Goal: Communication & Community: Ask a question

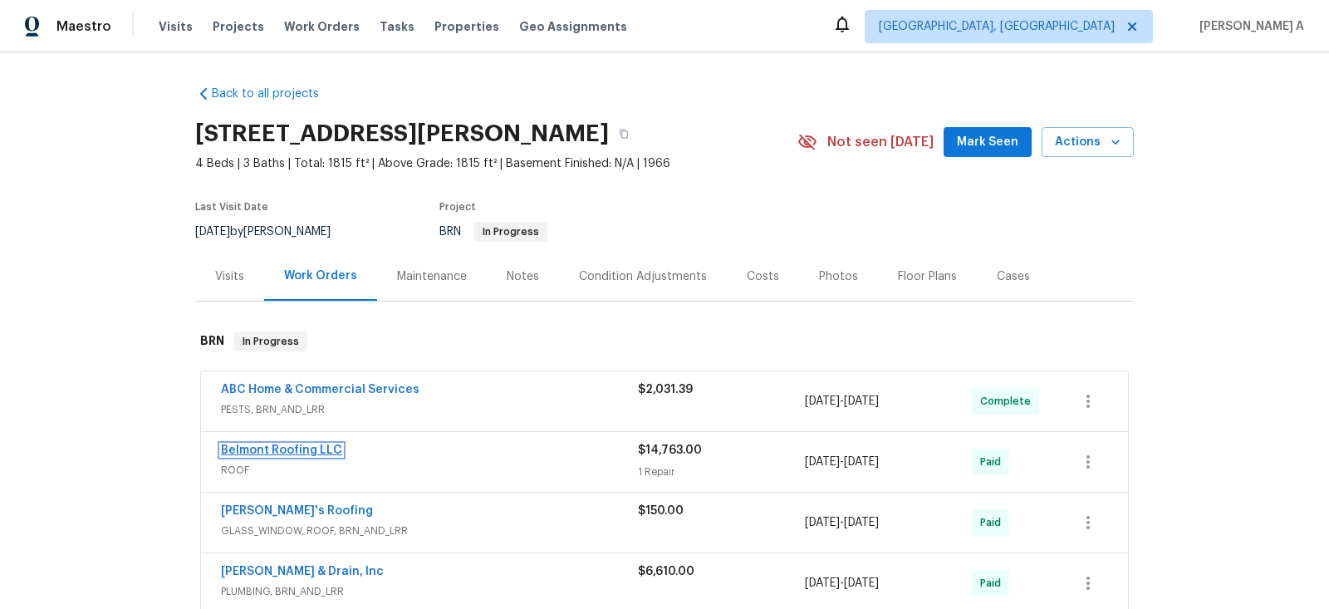
click at [299, 451] on link "Belmont Roofing LLC" at bounding box center [281, 450] width 121 height 12
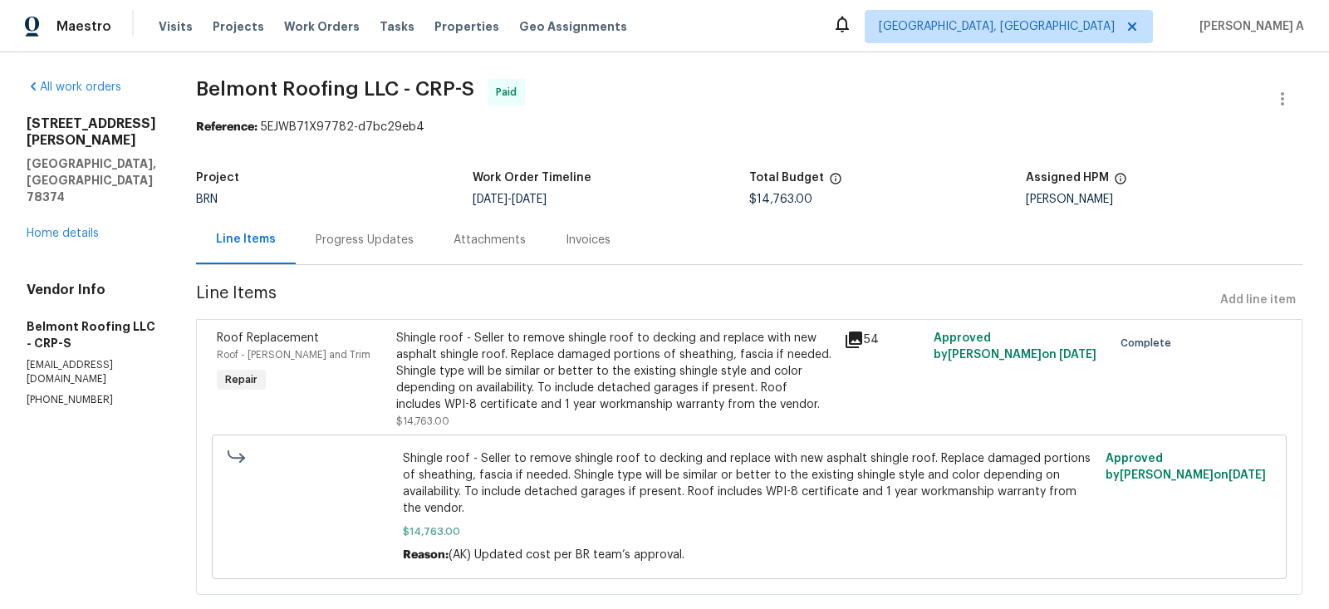
click at [410, 233] on div "Progress Updates" at bounding box center [365, 240] width 98 height 17
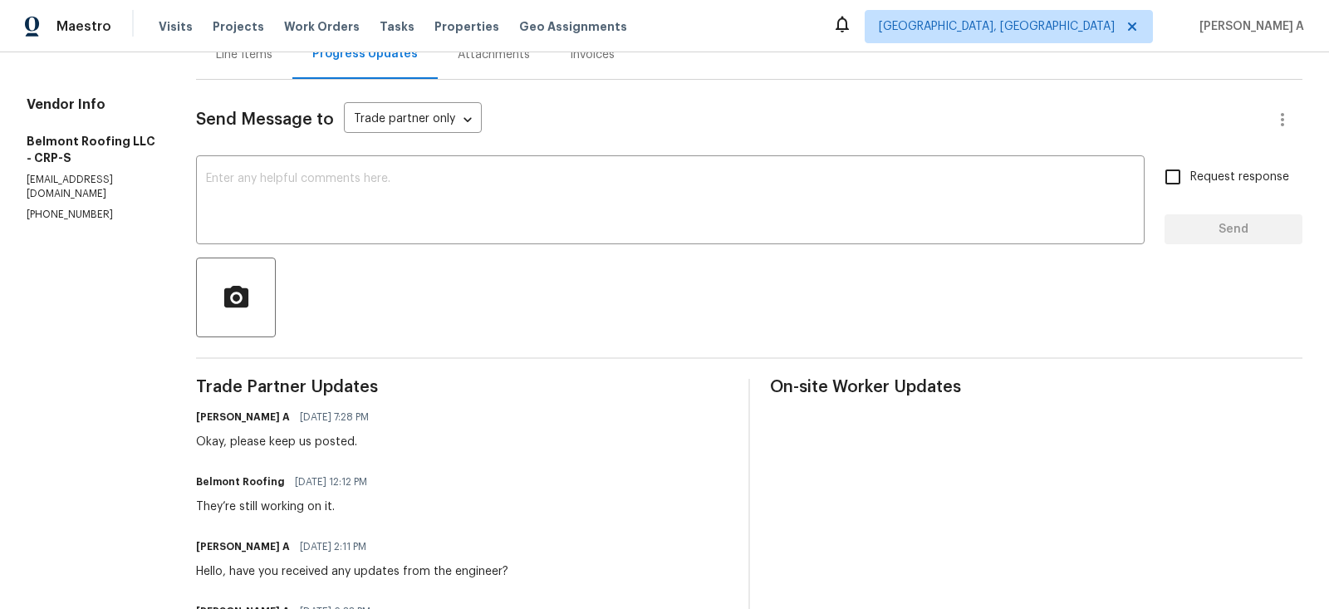
scroll to position [196, 0]
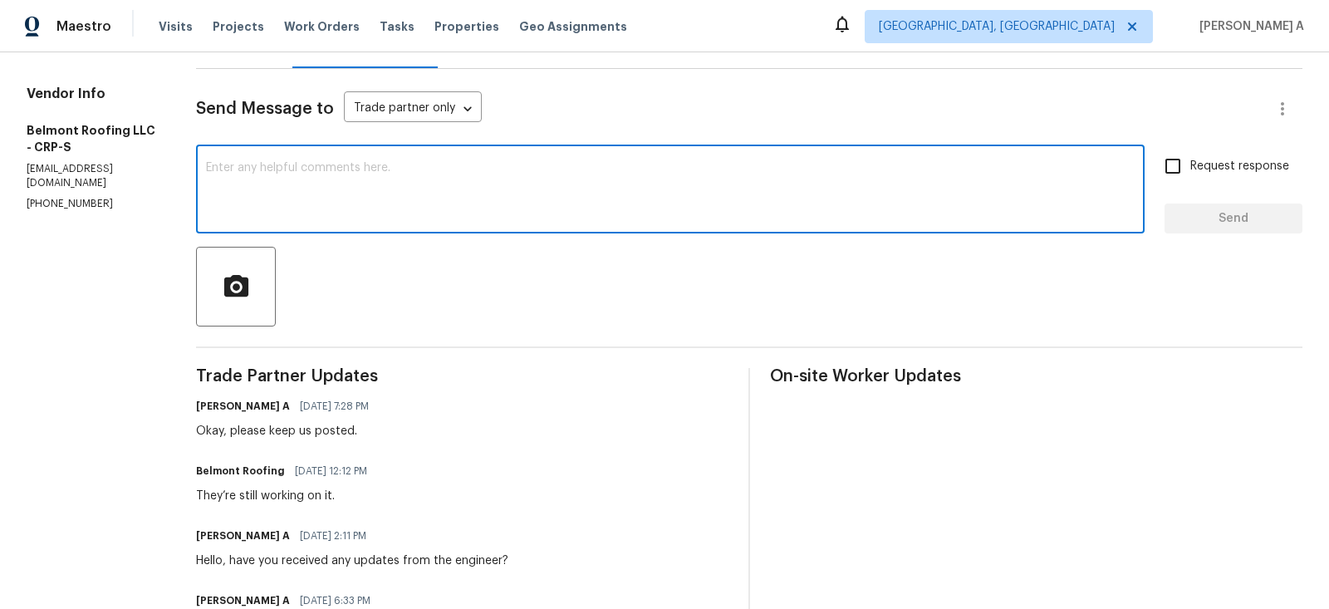
click at [472, 182] on textarea at bounding box center [670, 191] width 928 height 58
click at [501, 555] on div "Hello, have you received any updates from the engineer?" at bounding box center [352, 560] width 312 height 17
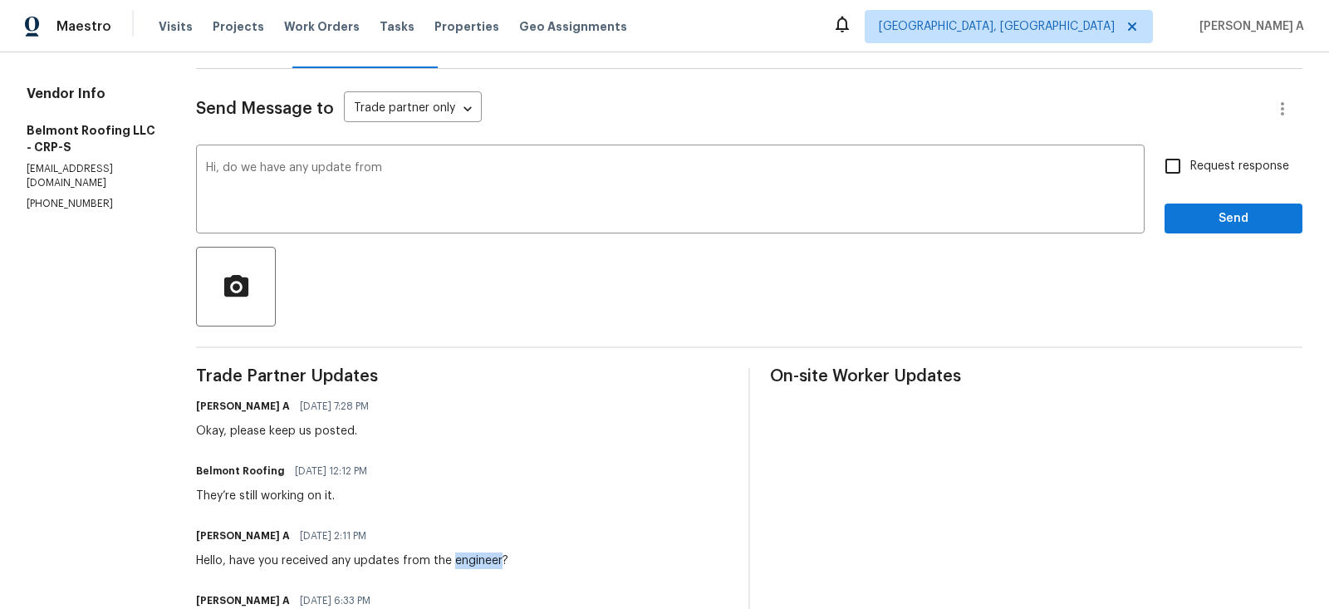
click at [501, 555] on div "Hello, have you received any updates from the engineer?" at bounding box center [352, 560] width 312 height 17
drag, startPoint x: 463, startPoint y: 562, endPoint x: 599, endPoint y: 562, distance: 136.2
click at [600, 562] on div "[PERSON_NAME] A [DATE] 2:11 PM Hello, have you received any updates from the en…" at bounding box center [462, 546] width 532 height 45
copy div "the engineer?"
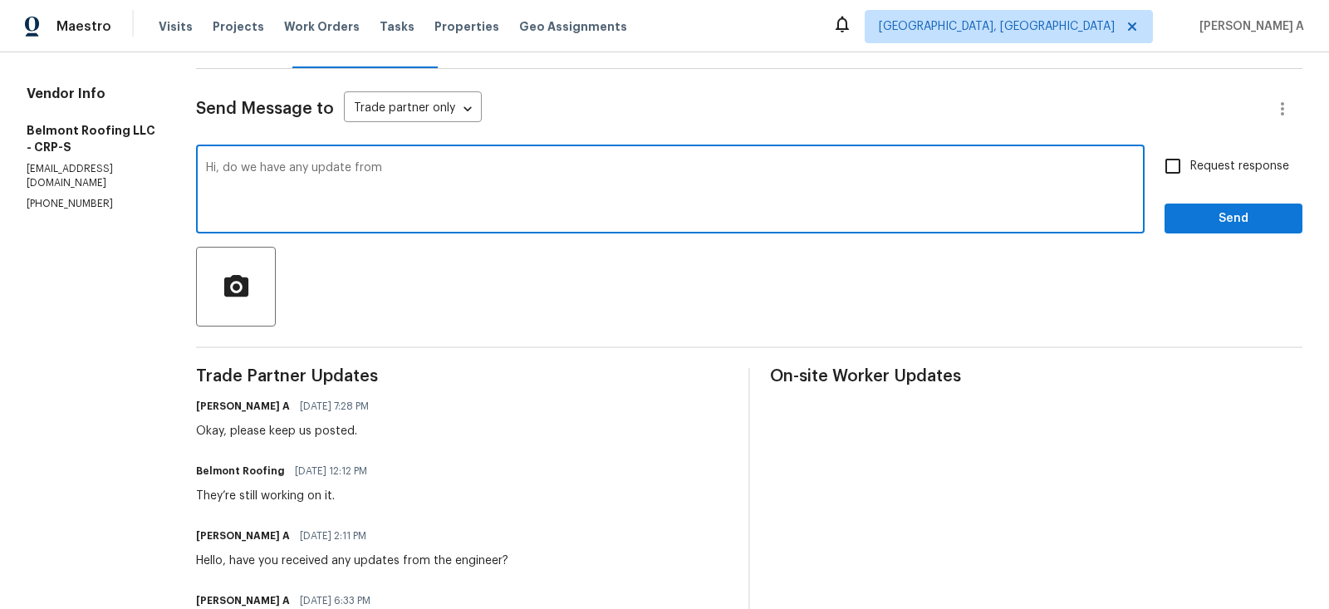
click at [523, 178] on textarea "Hi, do we have any update from" at bounding box center [670, 191] width 928 height 58
paste textarea "the engineer?"
type textarea "Hi, do we have any update from the engineer?"
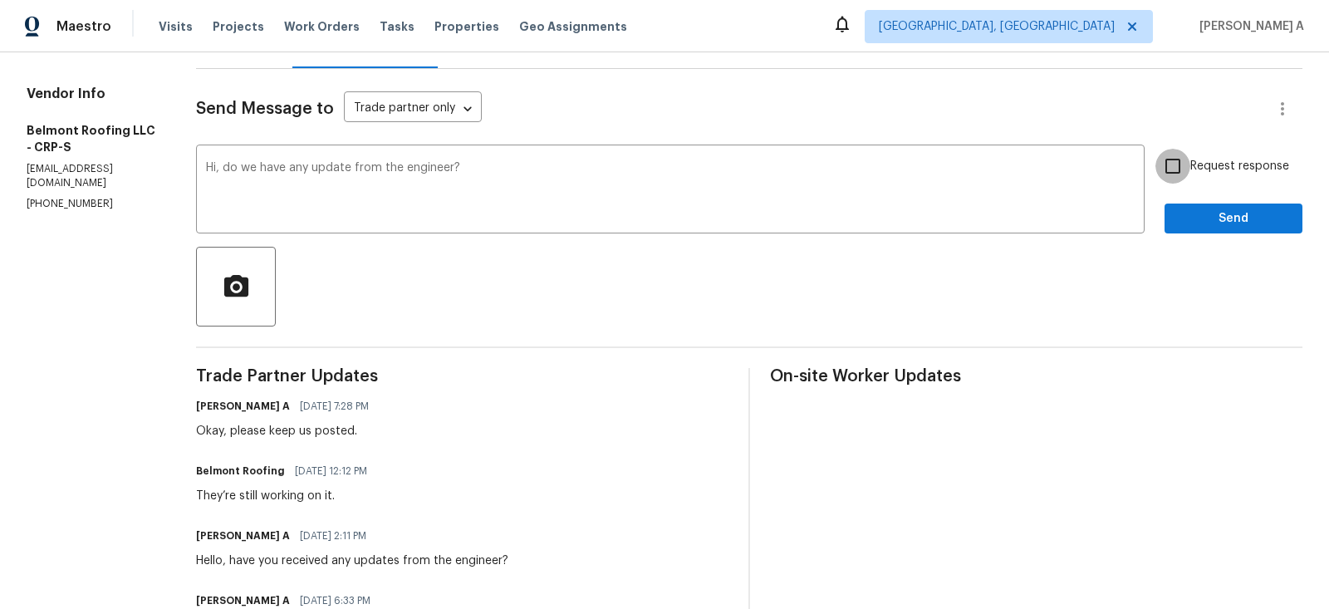
click at [1181, 165] on input "Request response" at bounding box center [1172, 166] width 35 height 35
checkbox input "true"
click at [1226, 225] on span "Send" at bounding box center [1232, 218] width 111 height 21
